Goal: Task Accomplishment & Management: Use online tool/utility

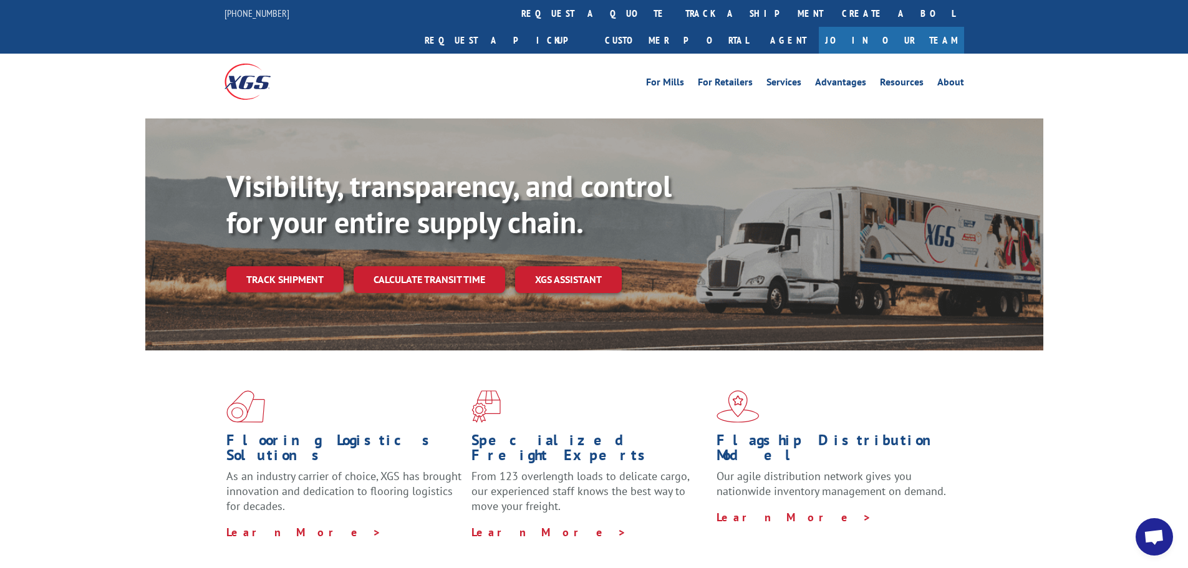
scroll to position [6166, 0]
click at [434, 266] on link "Calculate transit time" at bounding box center [430, 279] width 152 height 27
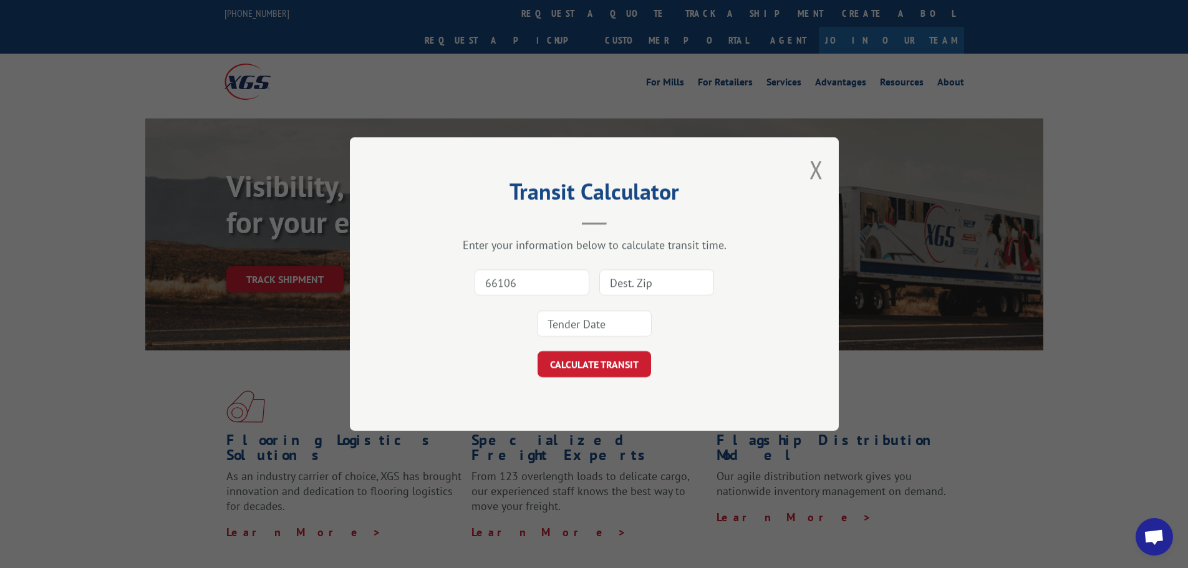
type input "66106"
type input "78703"
click at [614, 332] on input at bounding box center [594, 324] width 115 height 26
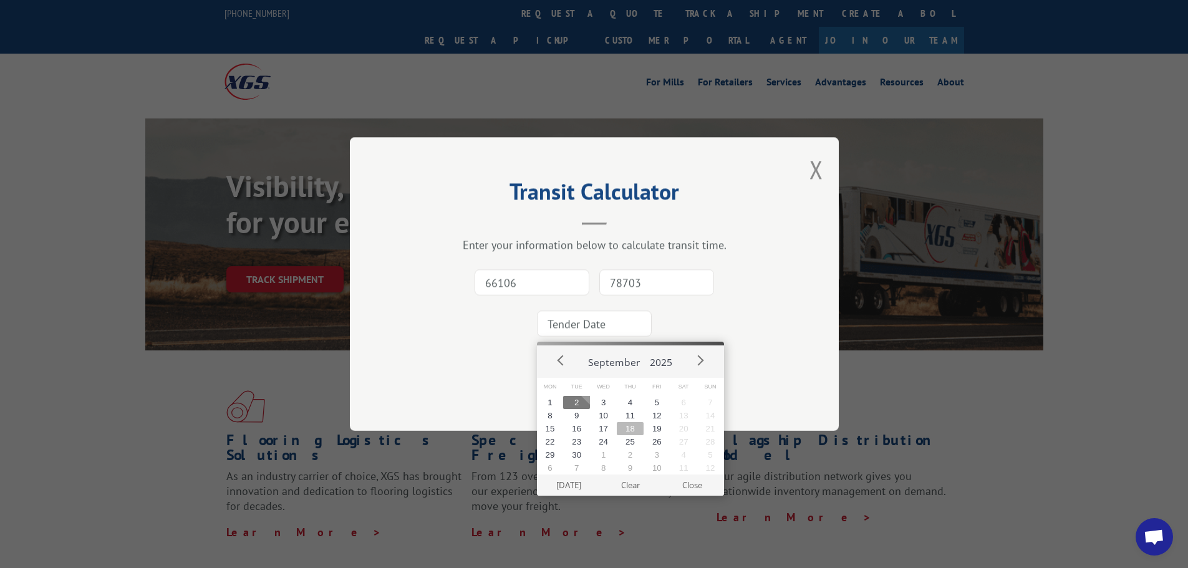
click at [626, 423] on button "18" at bounding box center [630, 428] width 27 height 13
type input "[DATE]"
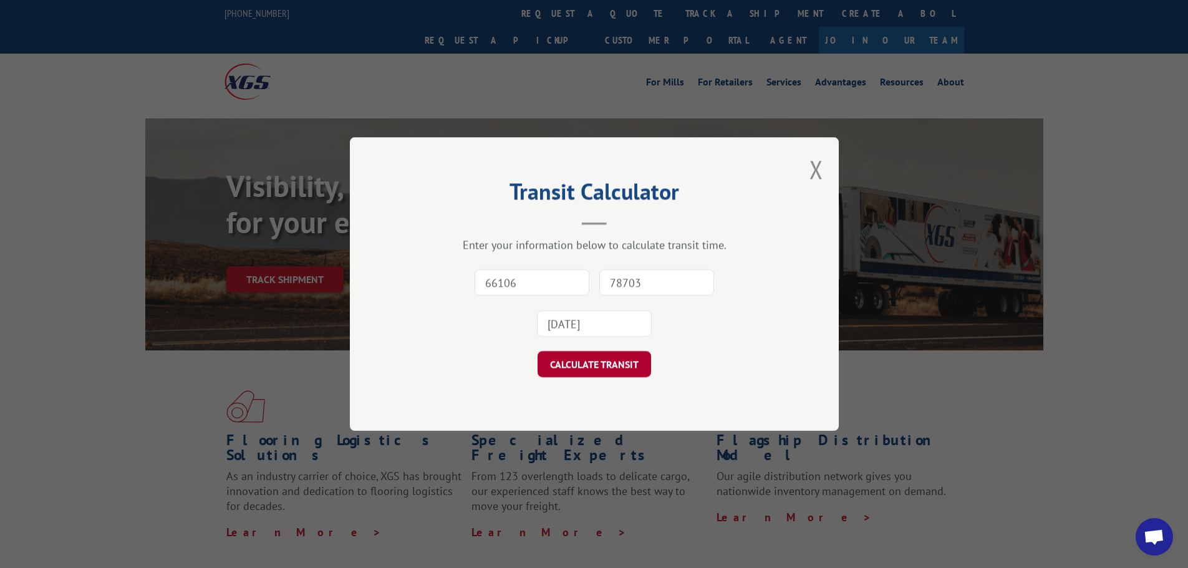
click at [606, 369] on button "CALCULATE TRANSIT" at bounding box center [595, 364] width 114 height 26
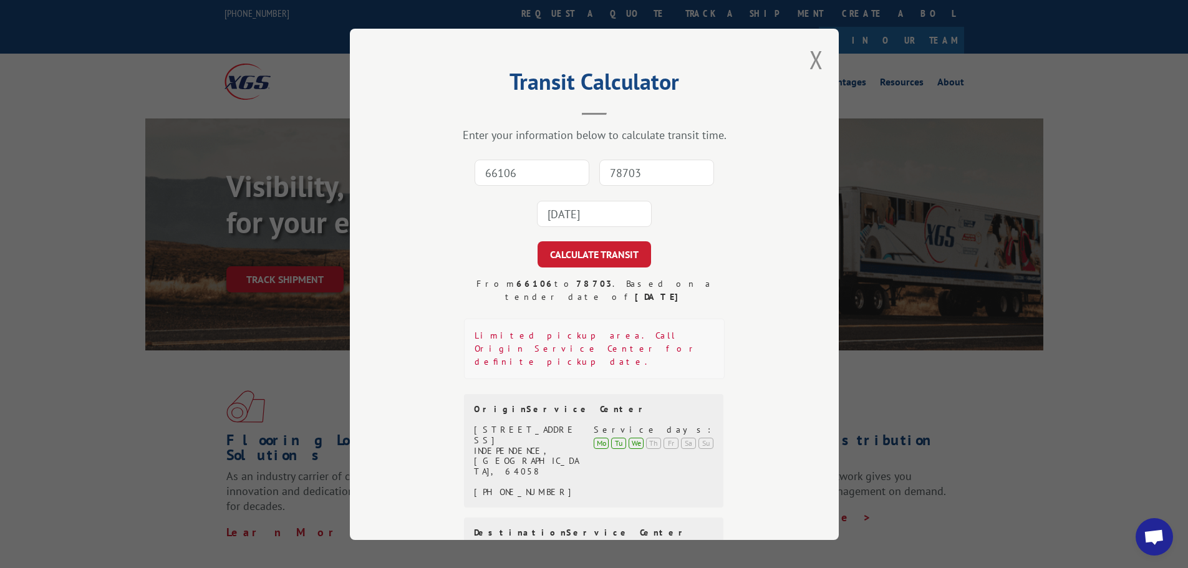
scroll to position [0, 0]
click at [518, 172] on input "66106" at bounding box center [532, 174] width 115 height 26
type input "66106"
click at [634, 178] on input "78703" at bounding box center [656, 174] width 115 height 26
type input "78703"
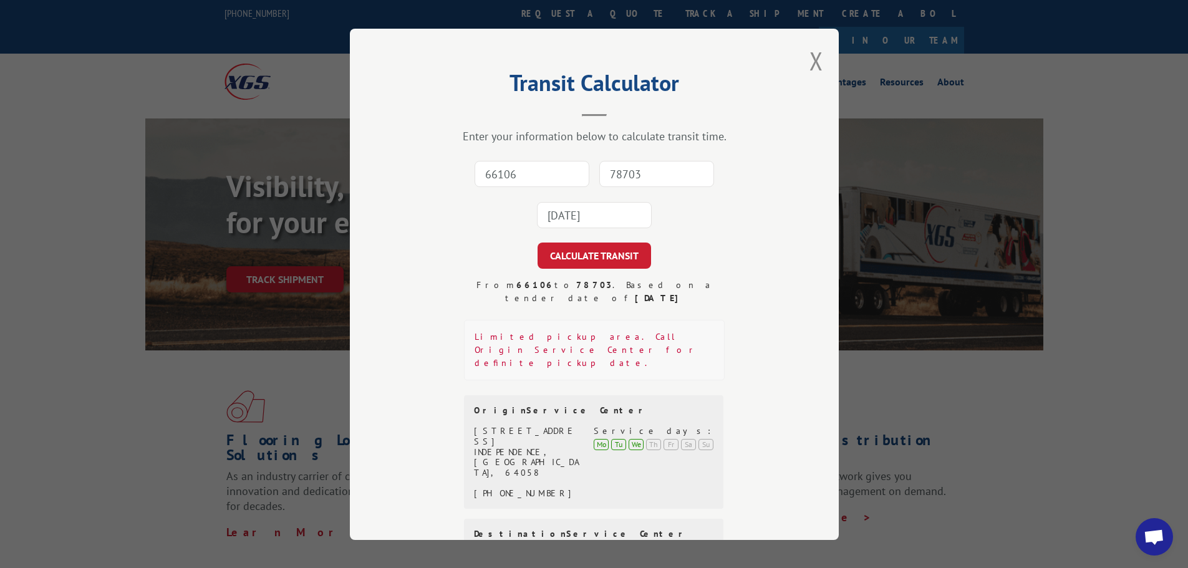
click at [597, 218] on input "[DATE]" at bounding box center [594, 215] width 115 height 26
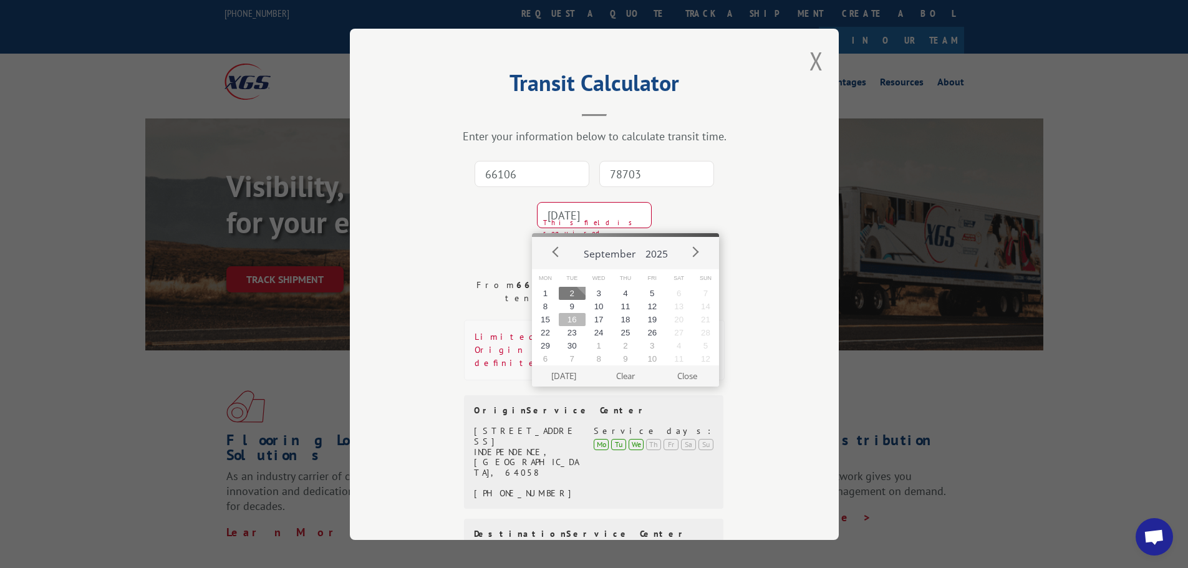
click at [565, 322] on button "16" at bounding box center [572, 319] width 27 height 13
type input "[DATE]"
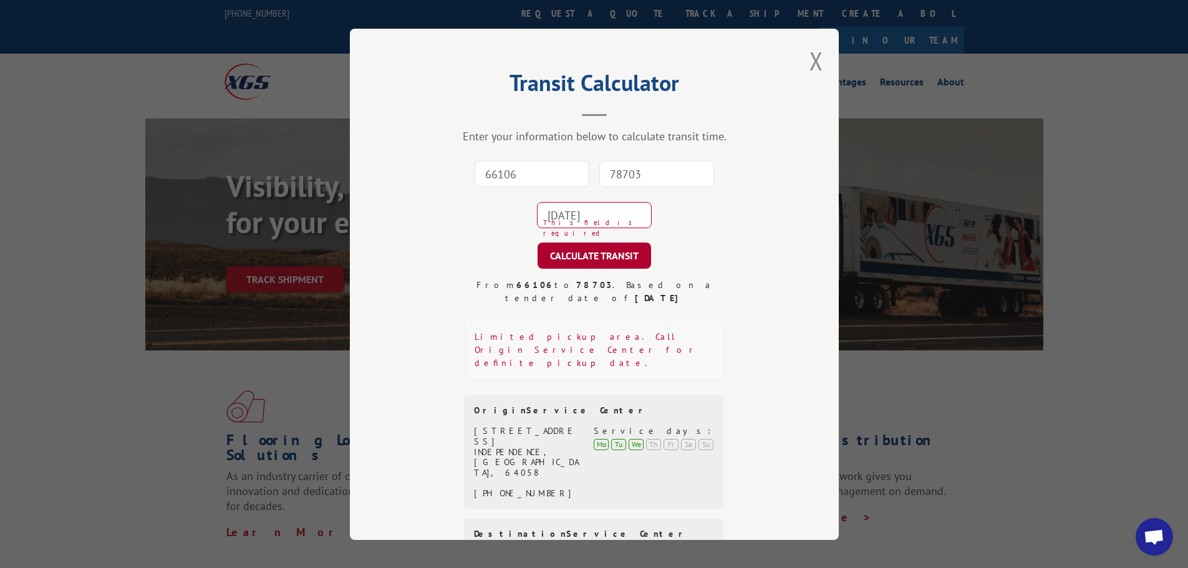
click at [574, 261] on button "CALCULATE TRANSIT" at bounding box center [595, 256] width 114 height 26
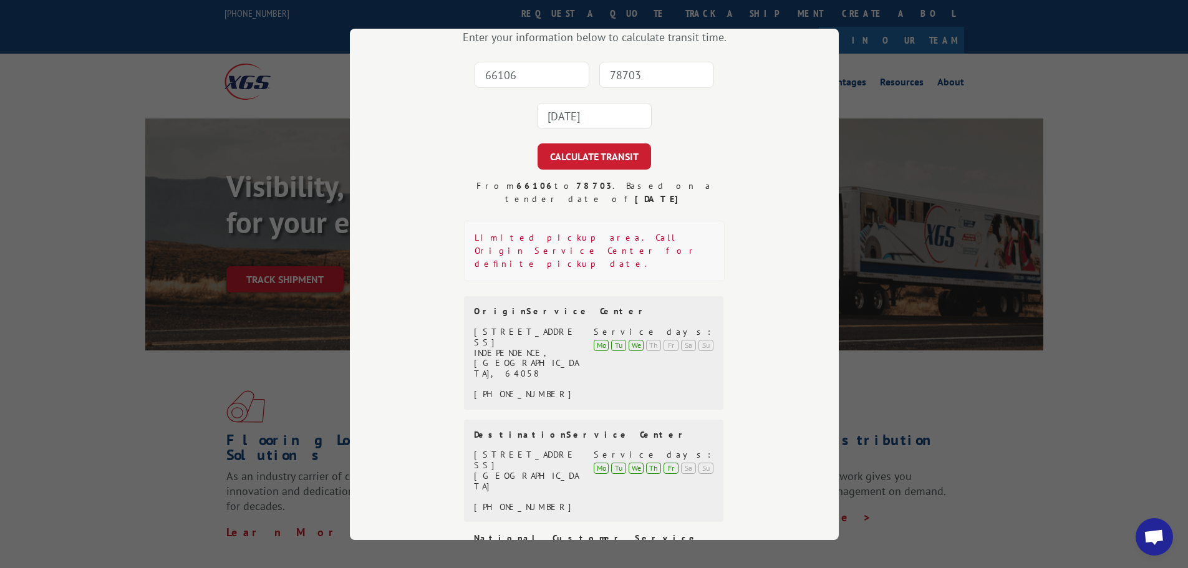
scroll to position [105, 0]
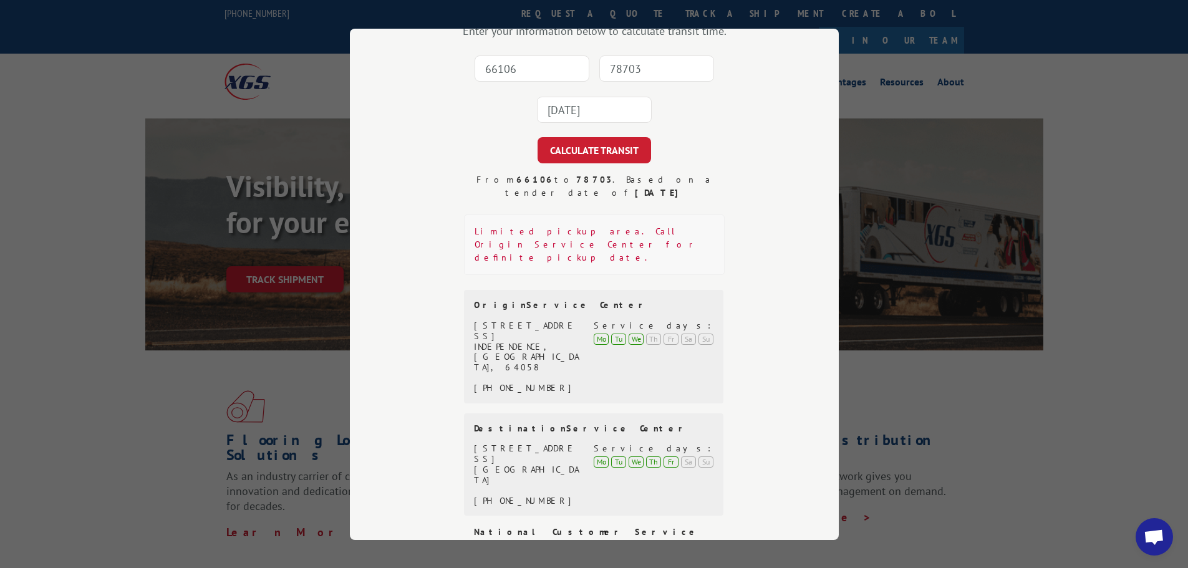
click at [504, 72] on input "66106" at bounding box center [532, 69] width 115 height 26
paste input "30755"
type input "30755"
click at [652, 70] on input "78703" at bounding box center [656, 69] width 115 height 26
type input "78703"
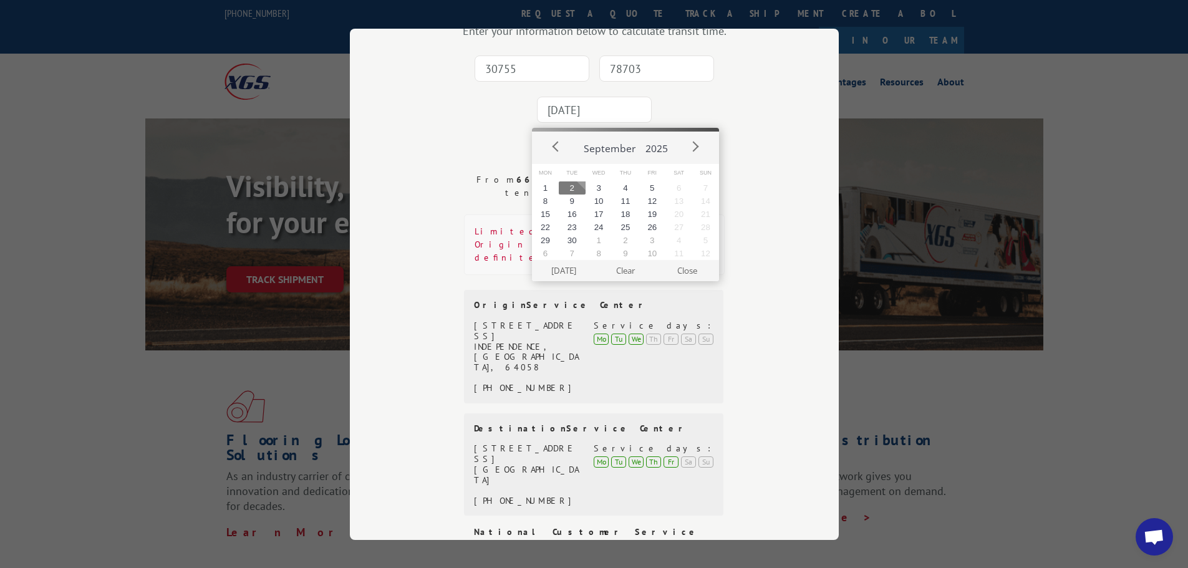
click at [608, 118] on input "[DATE]" at bounding box center [594, 110] width 115 height 26
click at [546, 231] on button "22" at bounding box center [545, 227] width 27 height 13
type input "[DATE]"
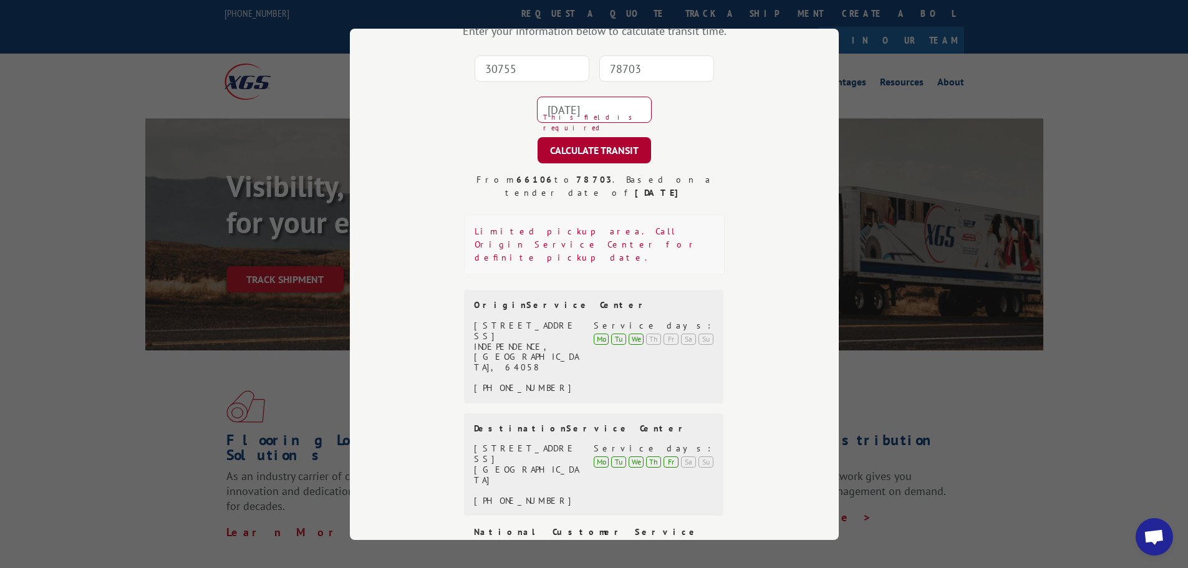
click at [602, 154] on button "CALCULATE TRANSIT" at bounding box center [595, 150] width 114 height 26
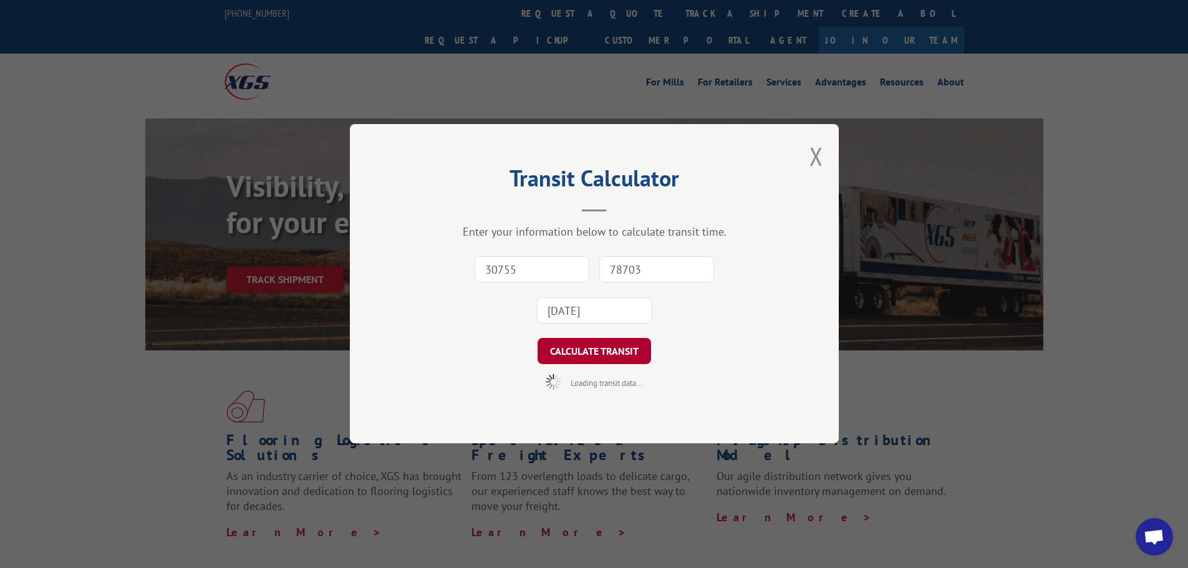
scroll to position [0, 0]
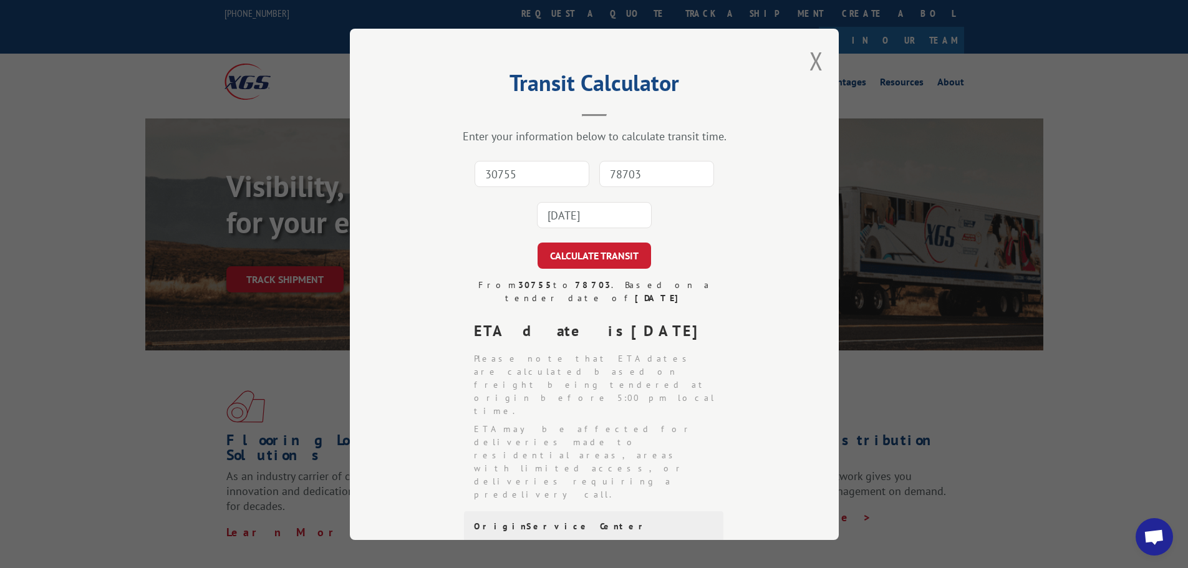
click at [550, 179] on input "30755" at bounding box center [532, 174] width 115 height 26
type input "37055"
type input "78703"
click at [608, 224] on input "[DATE]" at bounding box center [594, 215] width 115 height 26
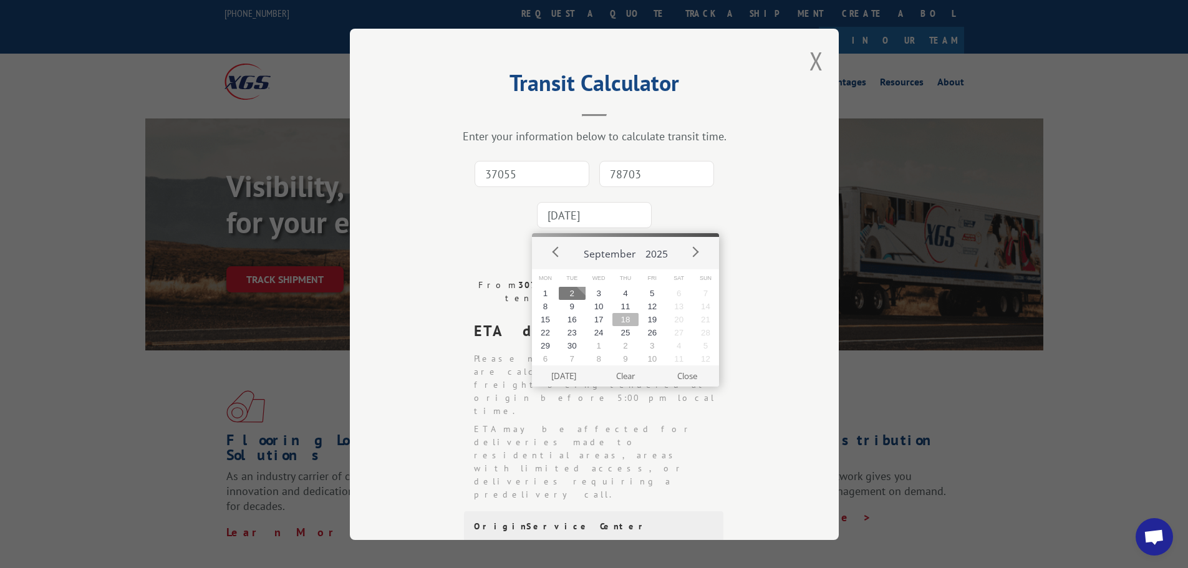
click at [635, 319] on button "18" at bounding box center [626, 319] width 27 height 13
type input "[DATE]"
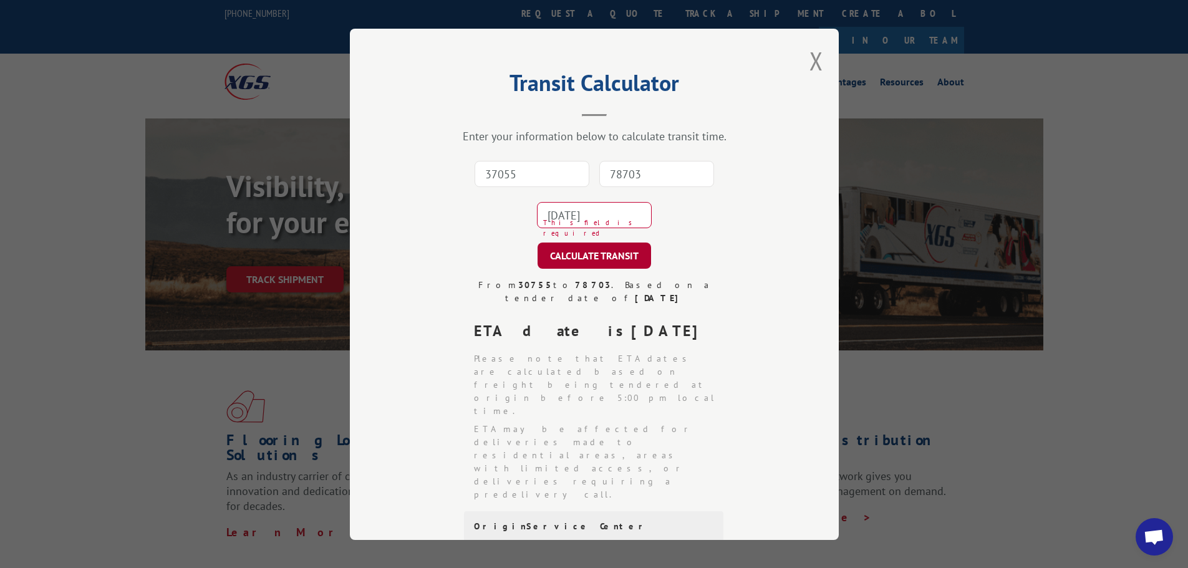
click at [598, 254] on button "CALCULATE TRANSIT" at bounding box center [595, 256] width 114 height 26
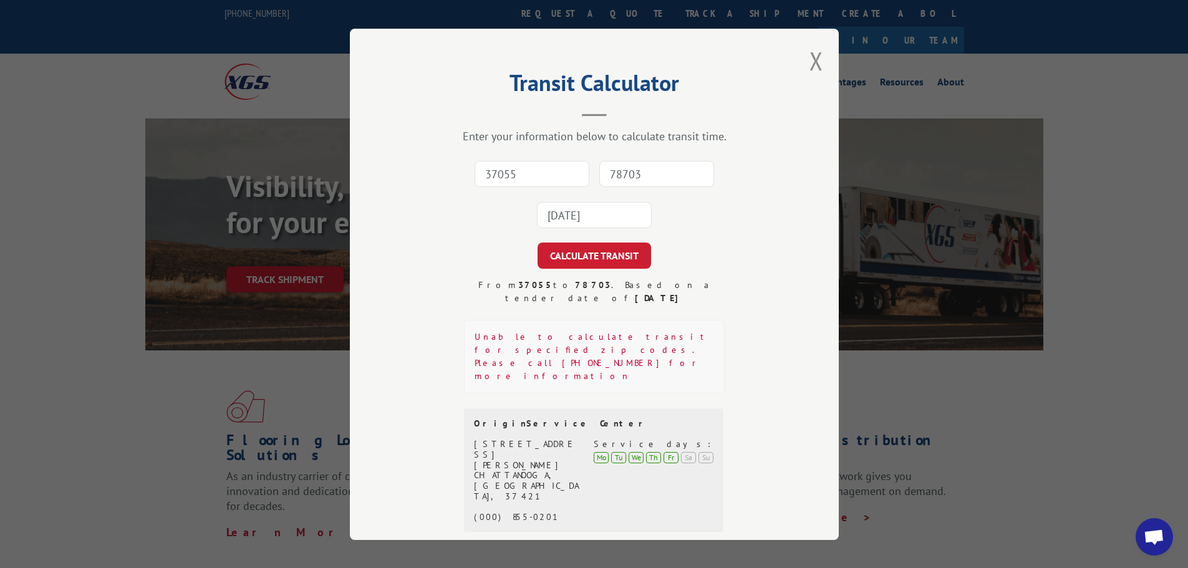
click at [512, 173] on input "37055" at bounding box center [532, 174] width 115 height 26
type input "30755"
type input "78703"
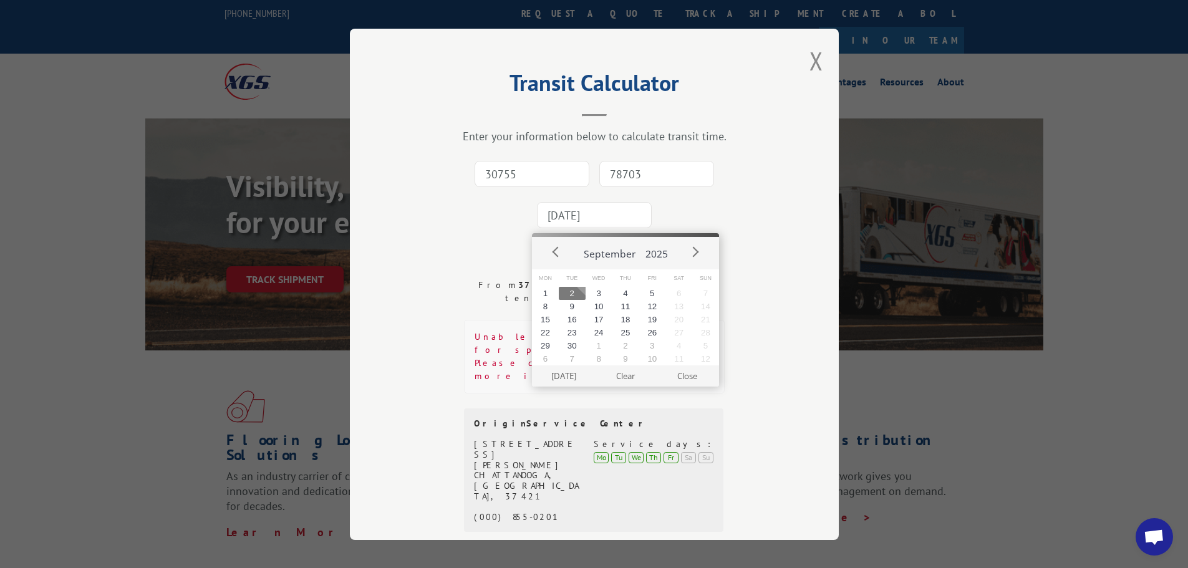
click at [602, 218] on input "[DATE]" at bounding box center [594, 215] width 115 height 26
click at [602, 324] on button "17" at bounding box center [599, 319] width 27 height 13
type input "[DATE]"
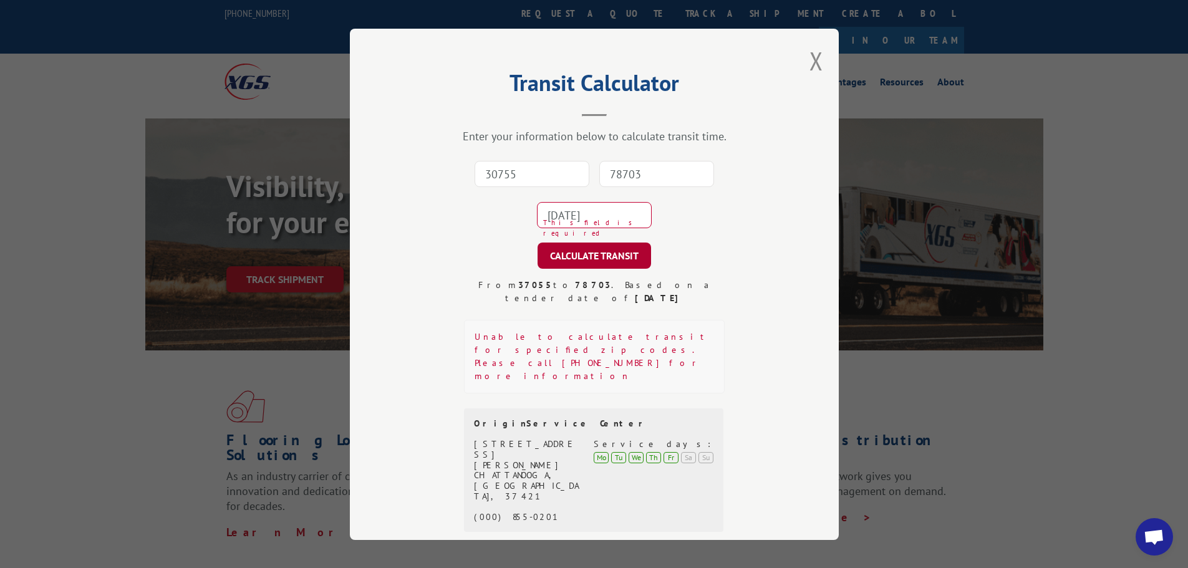
click at [598, 258] on button "CALCULATE TRANSIT" at bounding box center [595, 256] width 114 height 26
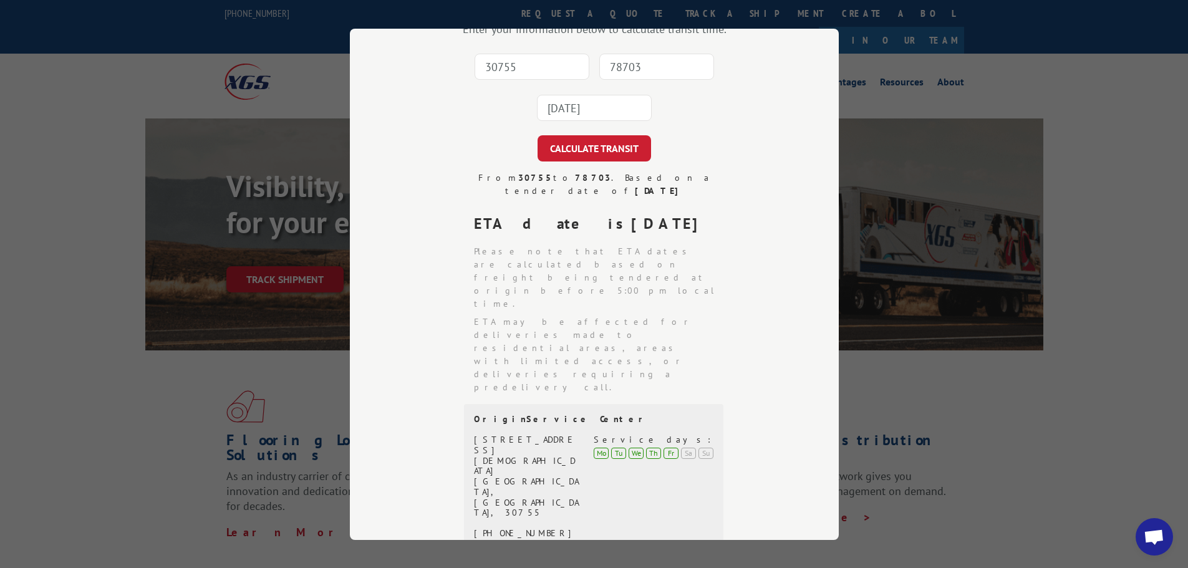
scroll to position [100, 0]
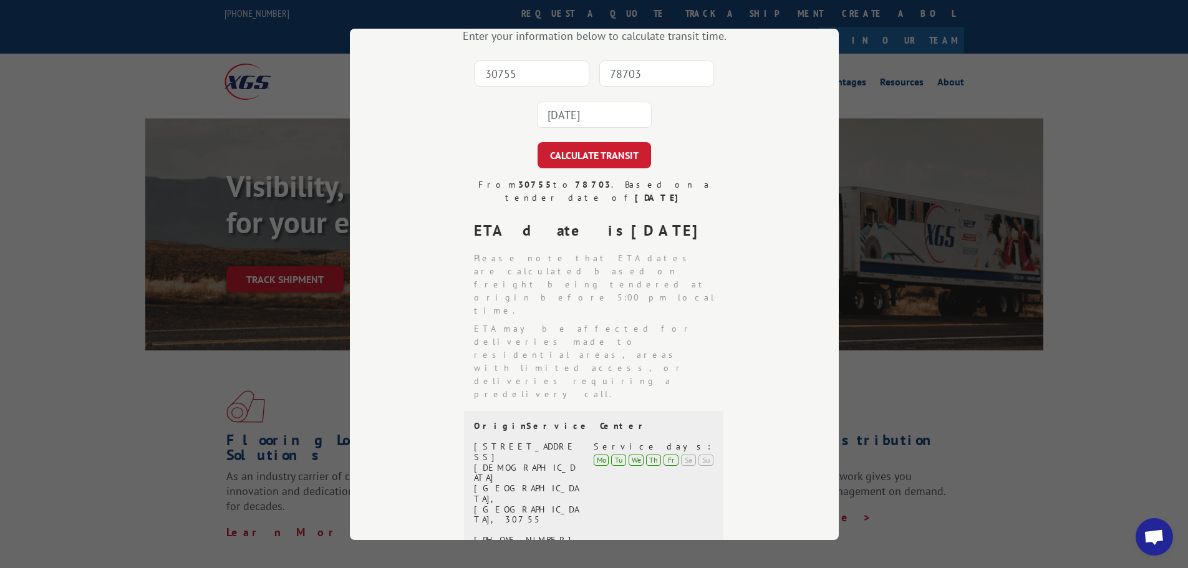
click at [540, 81] on input "30755" at bounding box center [532, 74] width 115 height 26
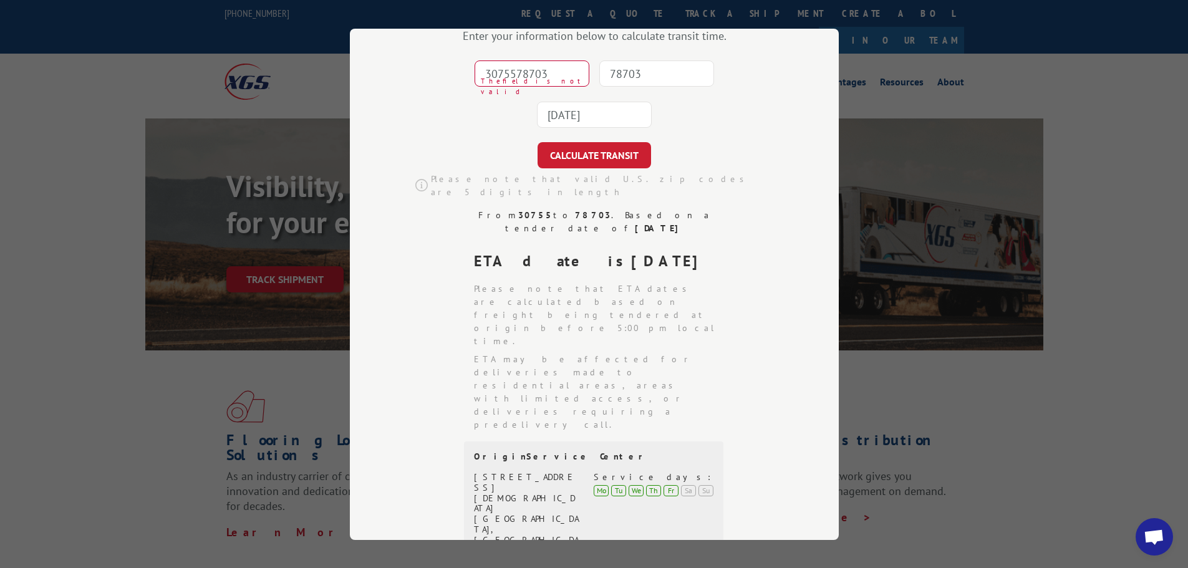
drag, startPoint x: 515, startPoint y: 75, endPoint x: 618, endPoint y: 72, distance: 103.0
click at [618, 72] on div "3075578703 The field is not valid 78703 [DATE]" at bounding box center [594, 94] width 364 height 82
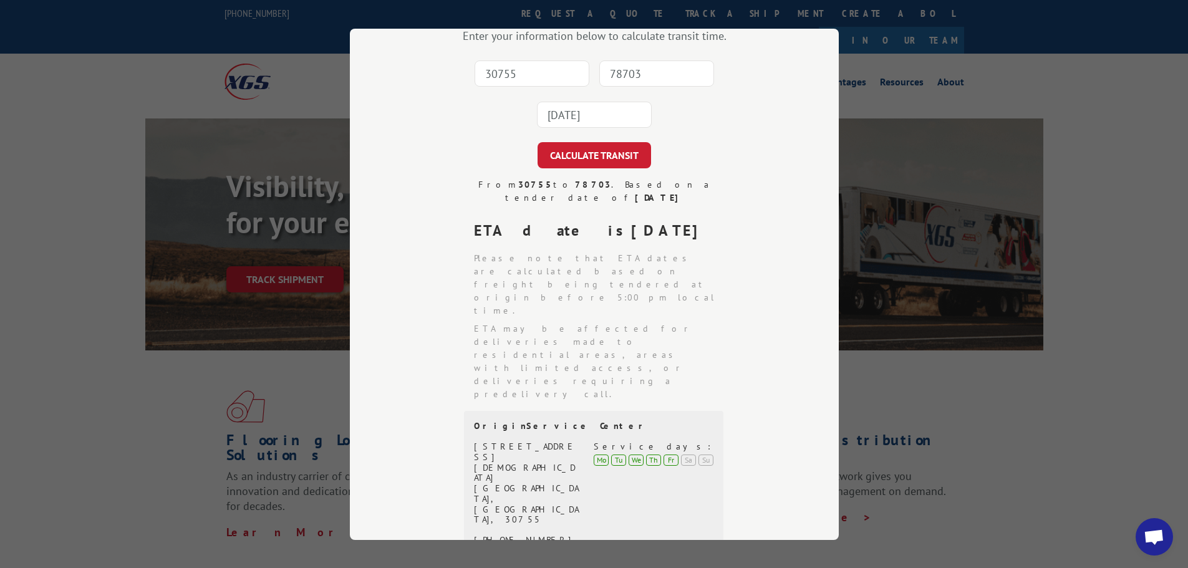
type input "30755"
click at [678, 75] on input "78703" at bounding box center [656, 74] width 115 height 26
type input "78703"
click at [546, 116] on input "[DATE]" at bounding box center [594, 115] width 115 height 26
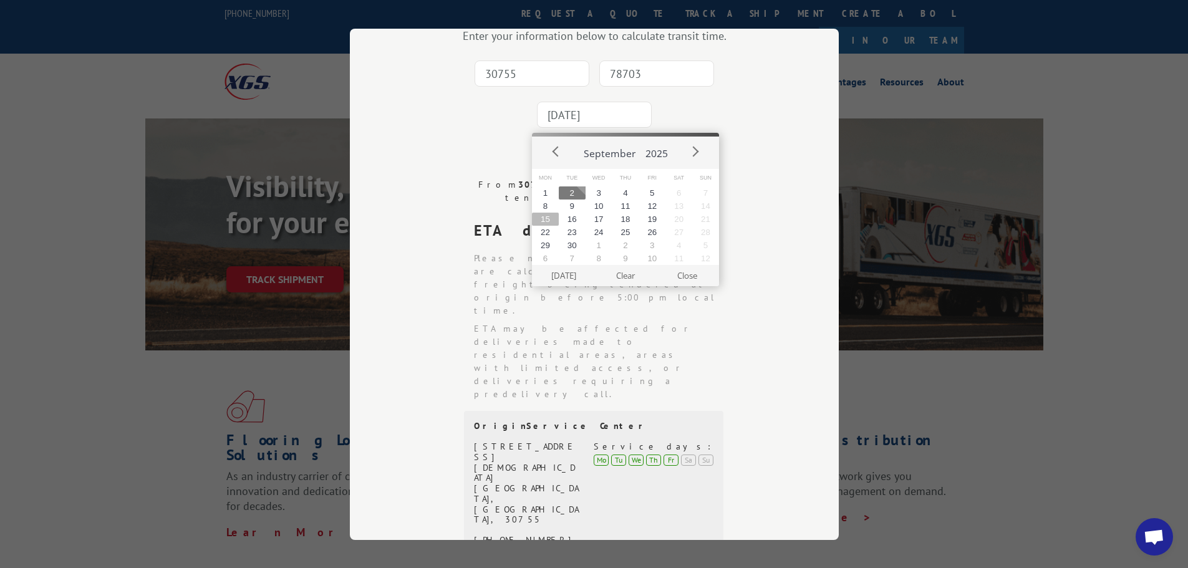
click at [544, 220] on button "15" at bounding box center [545, 219] width 27 height 13
type input "[DATE]"
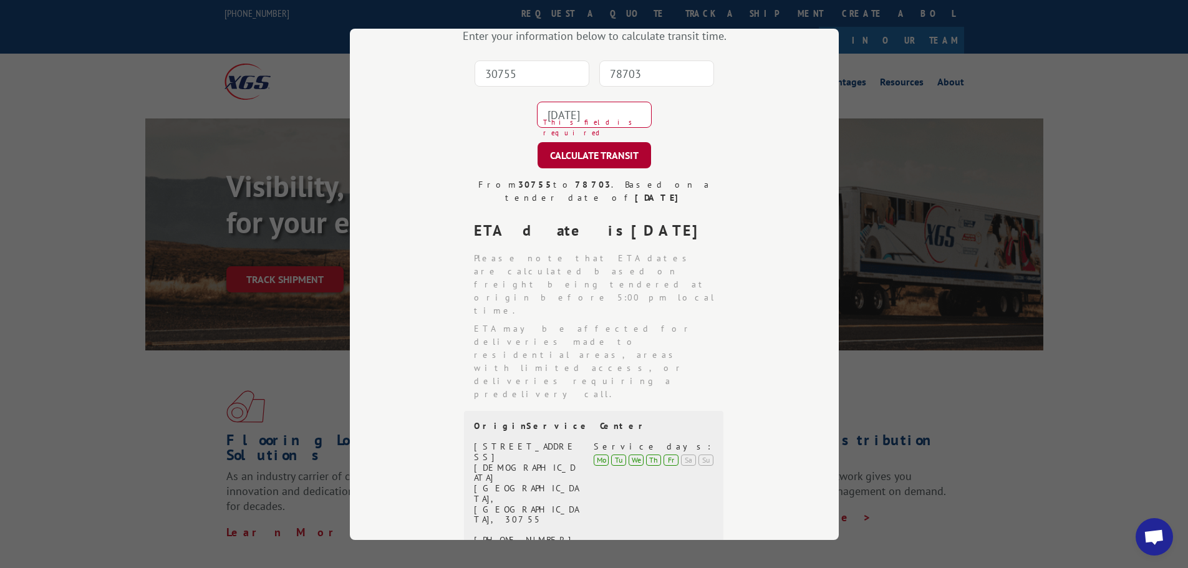
click at [589, 159] on button "CALCULATE TRANSIT" at bounding box center [595, 155] width 114 height 26
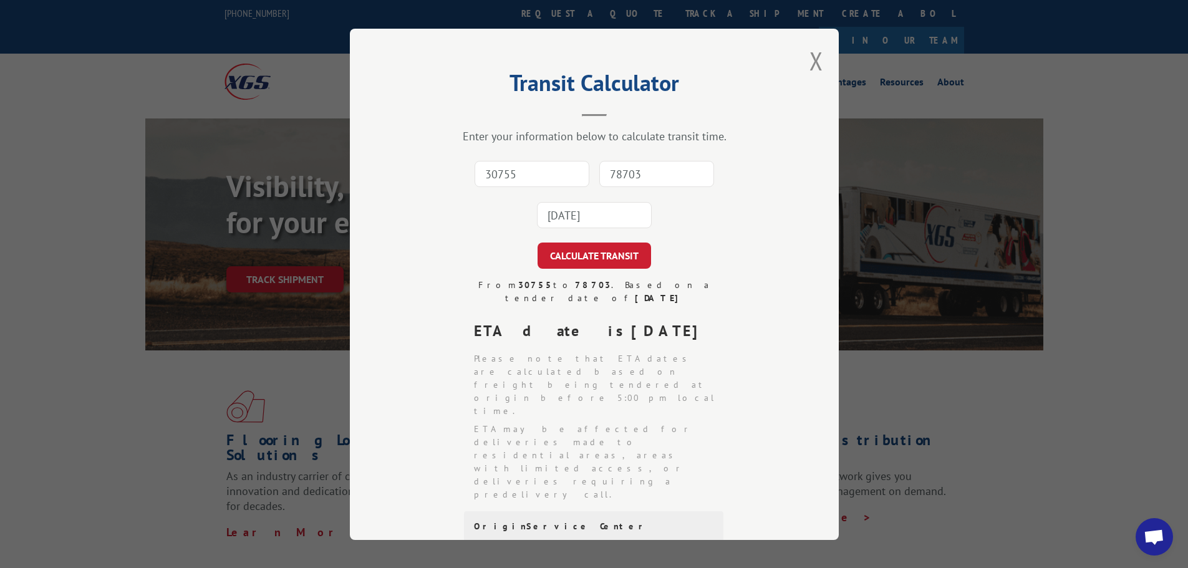
click at [562, 184] on input "30755" at bounding box center [532, 174] width 115 height 26
type input "30755"
click at [657, 170] on input "78703" at bounding box center [656, 174] width 115 height 26
type input "78703"
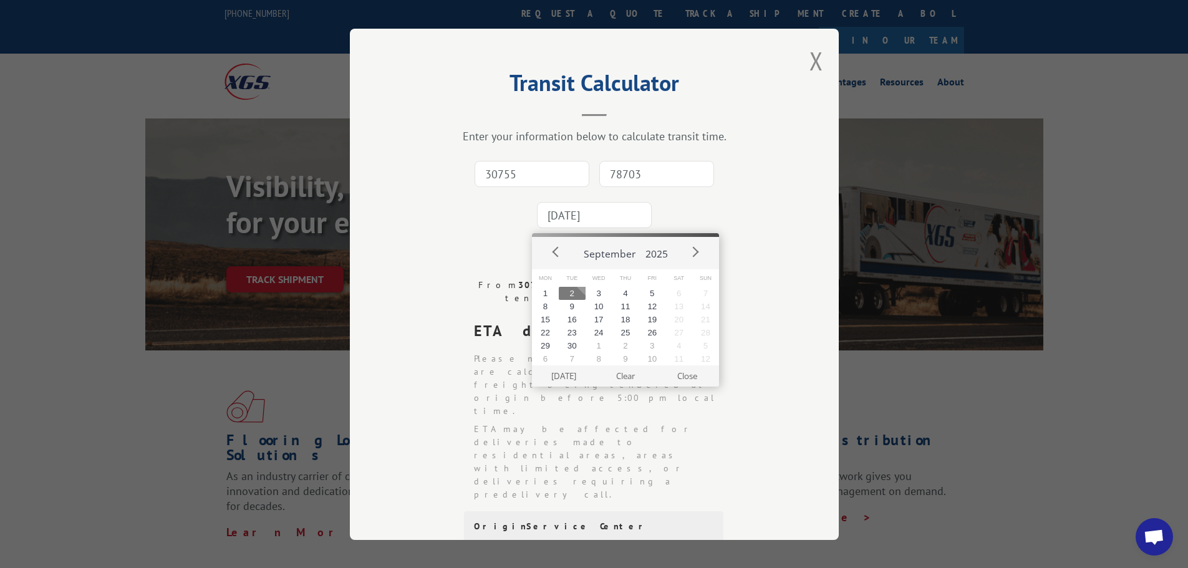
click at [565, 225] on input "[DATE]" at bounding box center [594, 215] width 115 height 26
click at [570, 320] on button "16" at bounding box center [572, 319] width 27 height 13
type input "[DATE]"
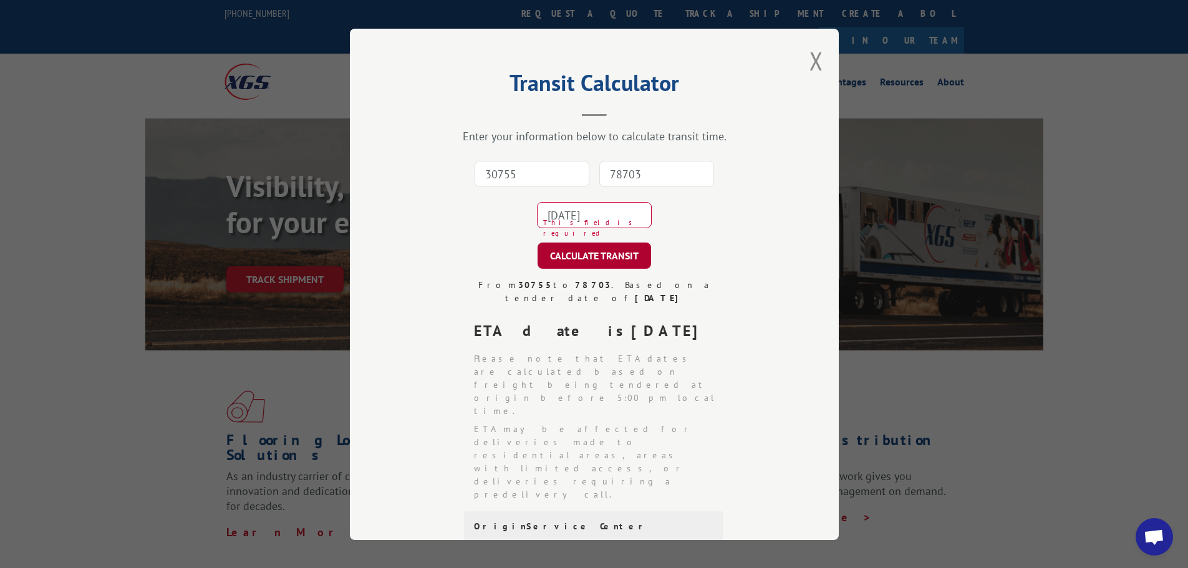
click at [567, 261] on button "CALCULATE TRANSIT" at bounding box center [595, 256] width 114 height 26
click at [523, 172] on input "30755" at bounding box center [532, 174] width 115 height 26
type input "30755"
type input "78703"
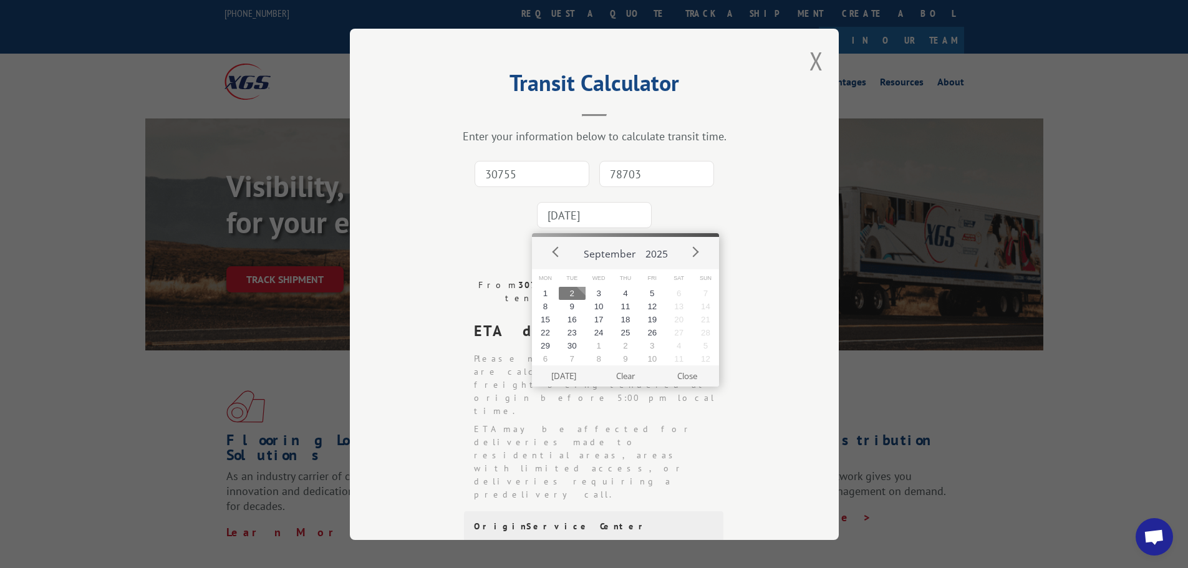
click at [596, 215] on input "[DATE]" at bounding box center [594, 215] width 115 height 26
click at [656, 321] on button "19" at bounding box center [652, 319] width 27 height 13
type input "[DATE]"
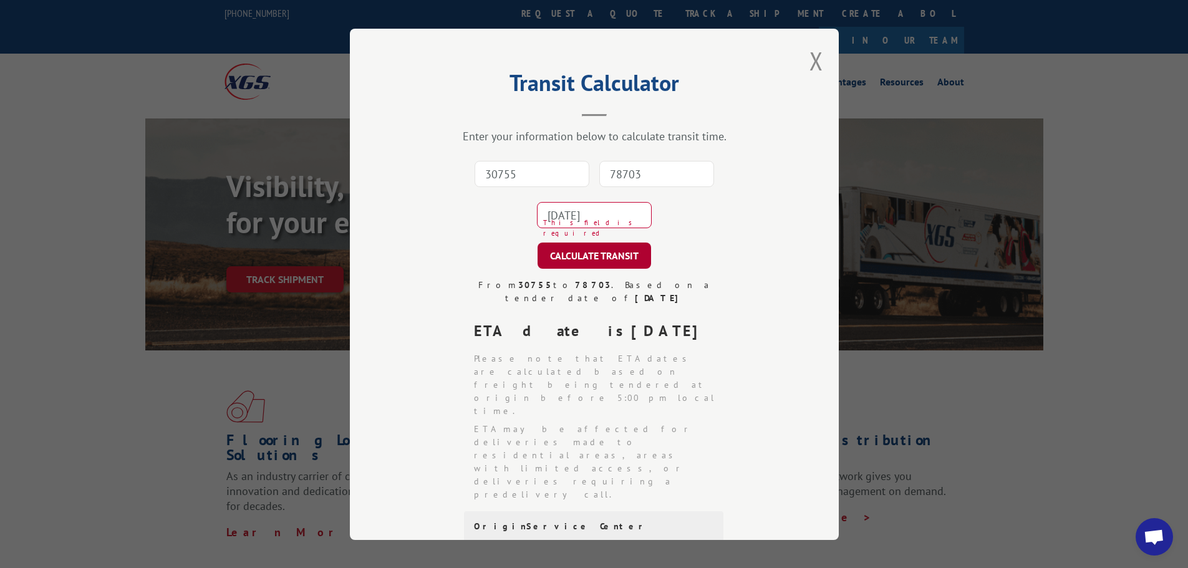
click at [608, 264] on button "CALCULATE TRANSIT" at bounding box center [595, 256] width 114 height 26
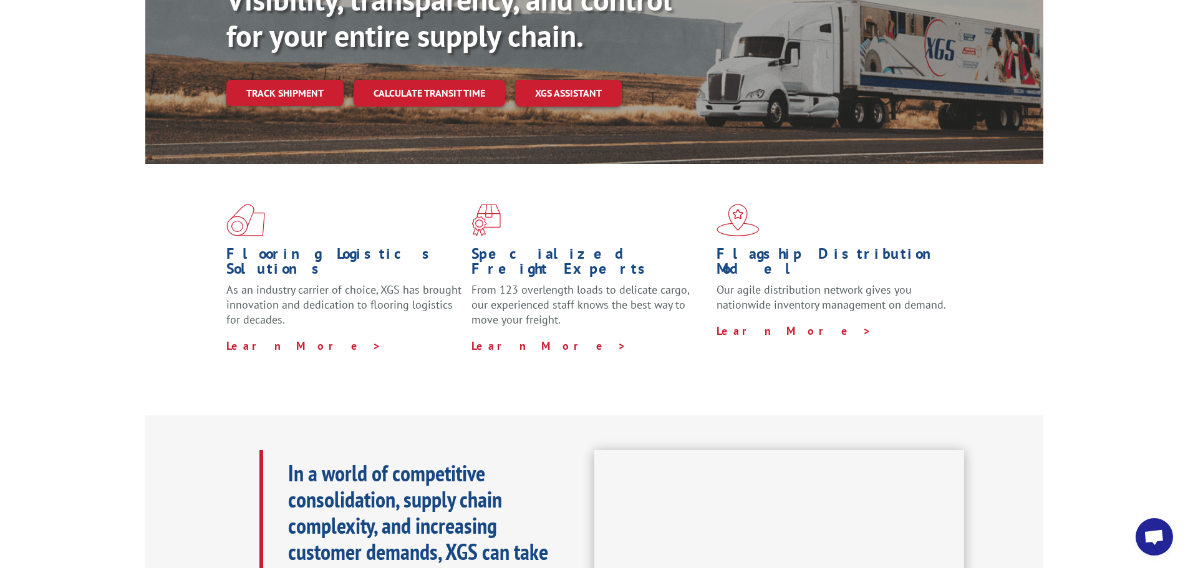
scroll to position [187, 0]
click at [769, 323] on link "Learn More >" at bounding box center [794, 330] width 155 height 14
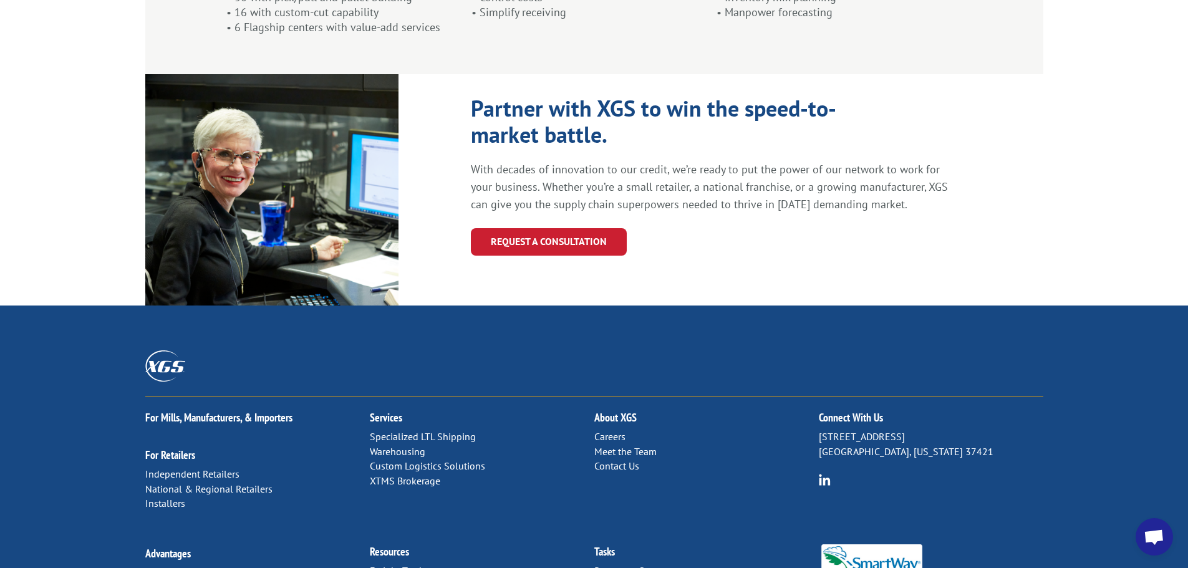
scroll to position [1334, 0]
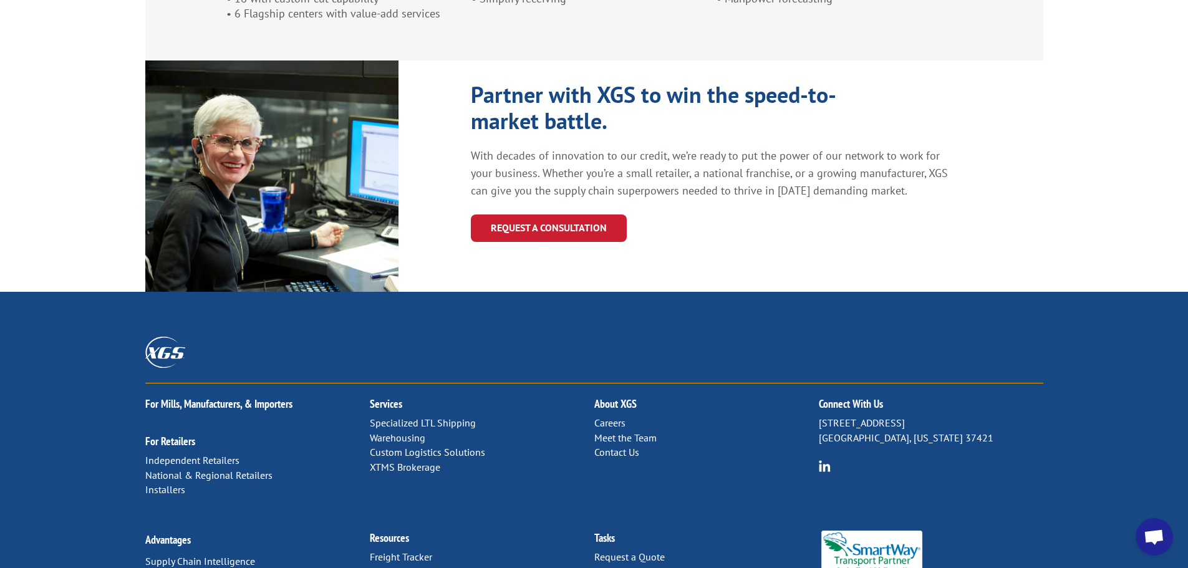
click at [397, 566] on link "Distribution Map" at bounding box center [405, 572] width 71 height 12
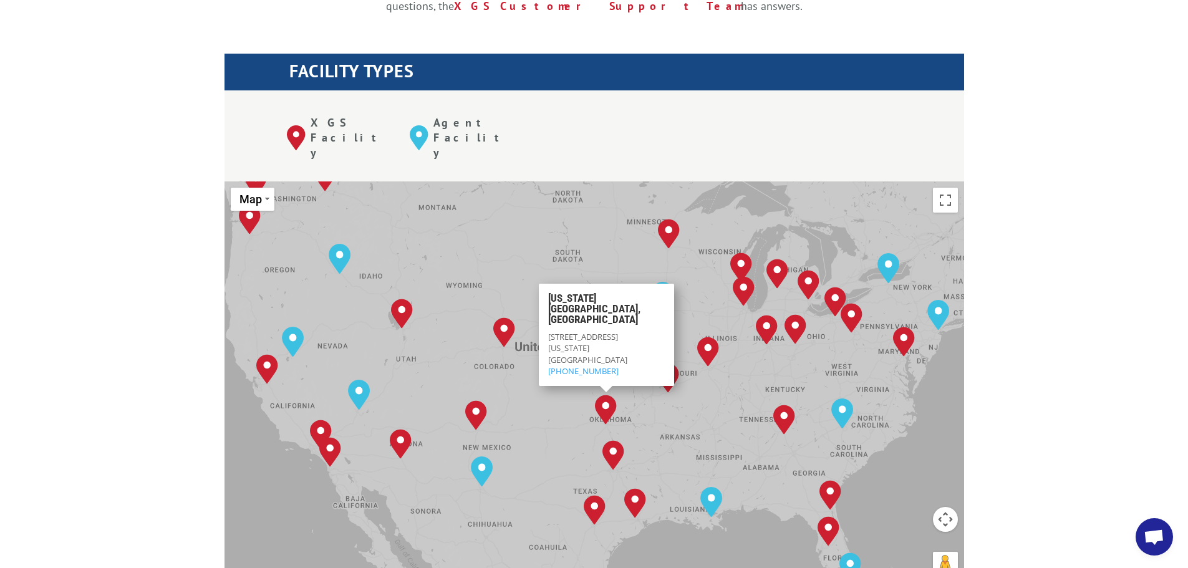
scroll to position [6166, 0]
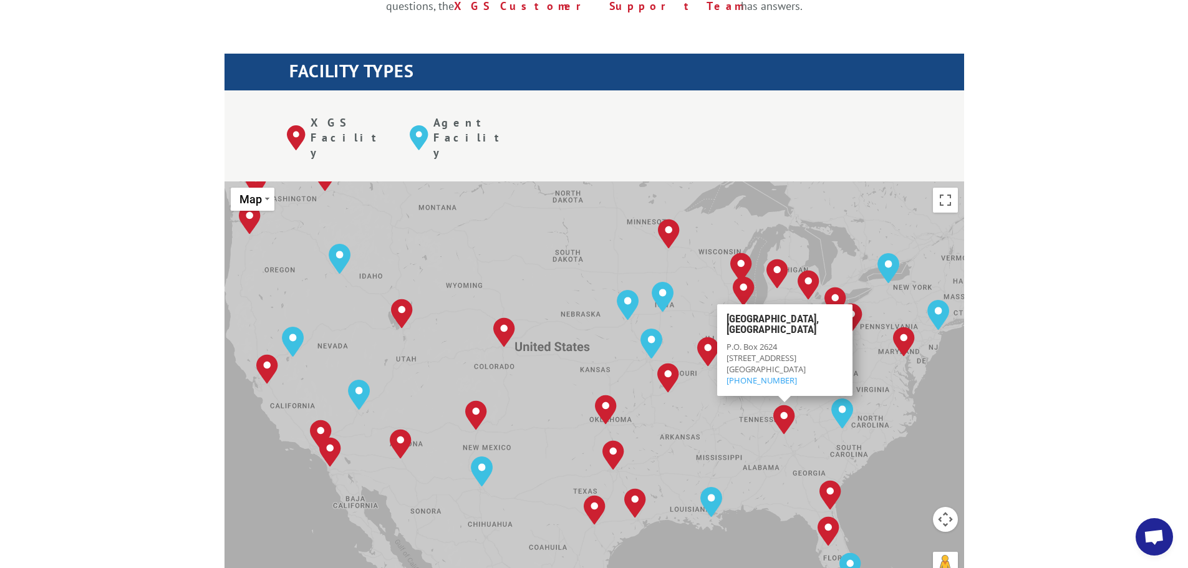
click at [780, 405] on img "Tunnel Hill, GA" at bounding box center [784, 420] width 22 height 30
click at [798, 364] on span "Tunnel Hill, GA 30755" at bounding box center [765, 369] width 79 height 11
copy span "30755"
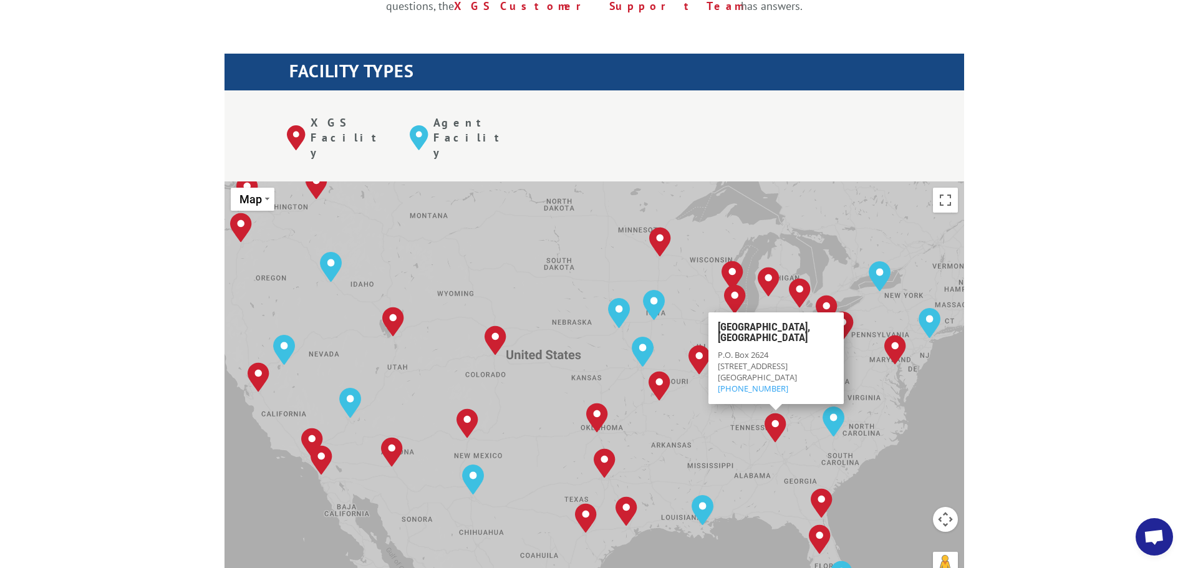
click at [773, 413] on img "Tunnel Hill, GA" at bounding box center [776, 428] width 22 height 30
